Goal: Task Accomplishment & Management: Manage account settings

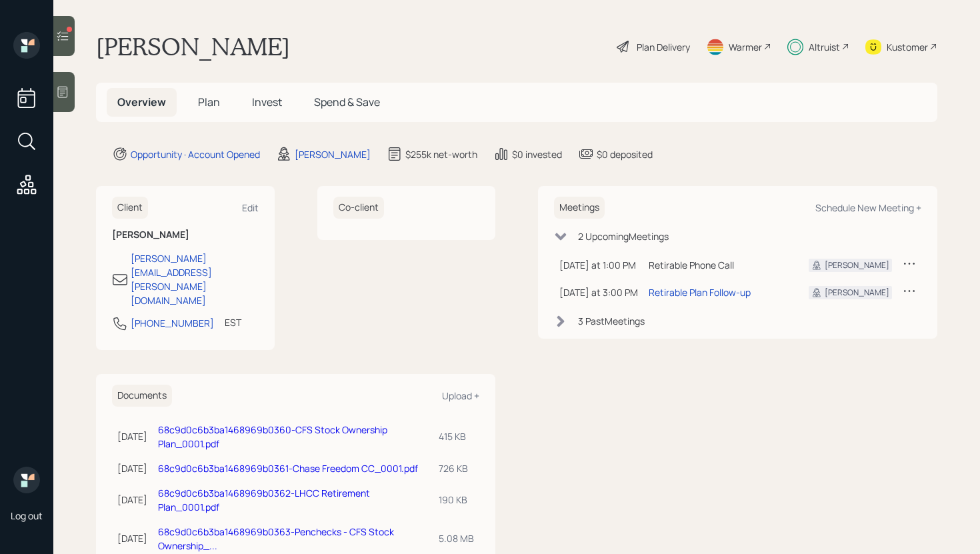
click at [263, 101] on span "Invest" at bounding box center [267, 102] width 30 height 15
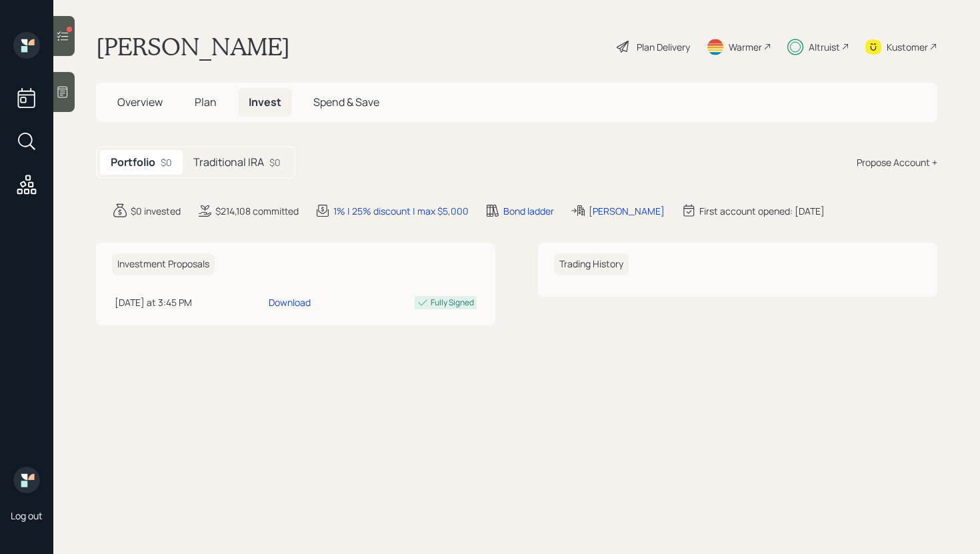
click at [255, 157] on h5 "Traditional IRA" at bounding box center [228, 162] width 71 height 13
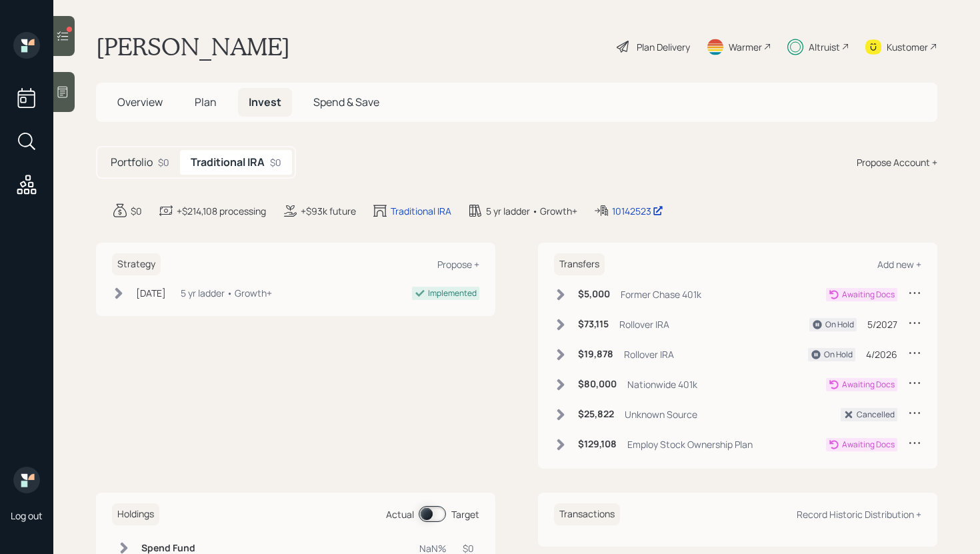
click at [147, 169] on div "Portfolio $0" at bounding box center [140, 162] width 80 height 25
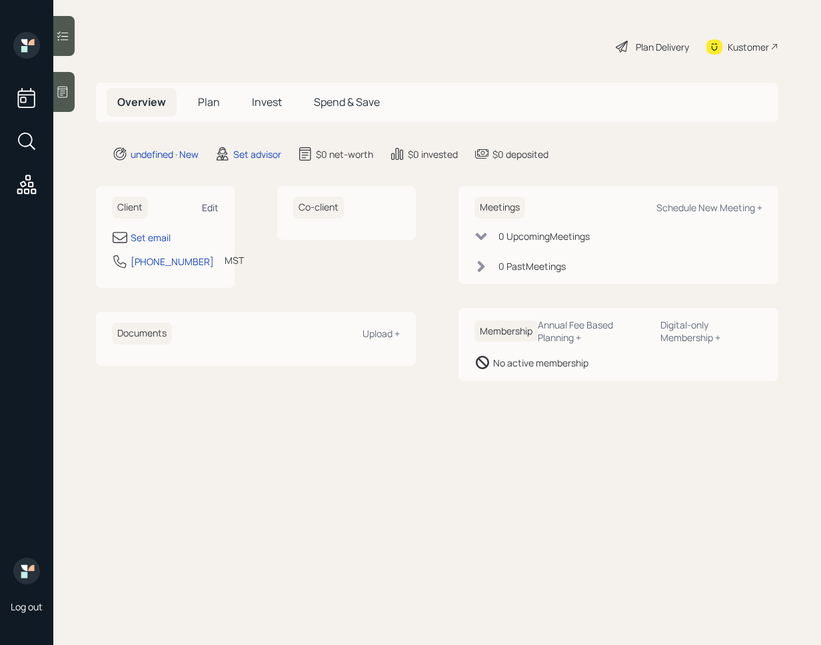
click at [216, 213] on div "Edit" at bounding box center [210, 207] width 17 height 13
